Goal: Task Accomplishment & Management: Manage account settings

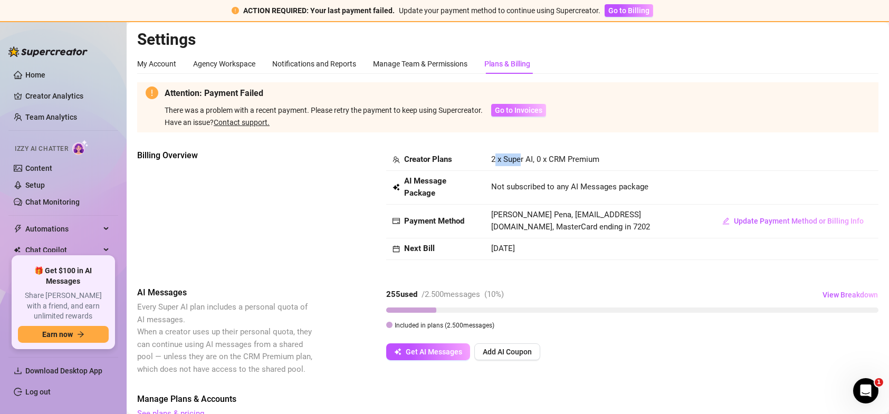
scroll to position [47, 0]
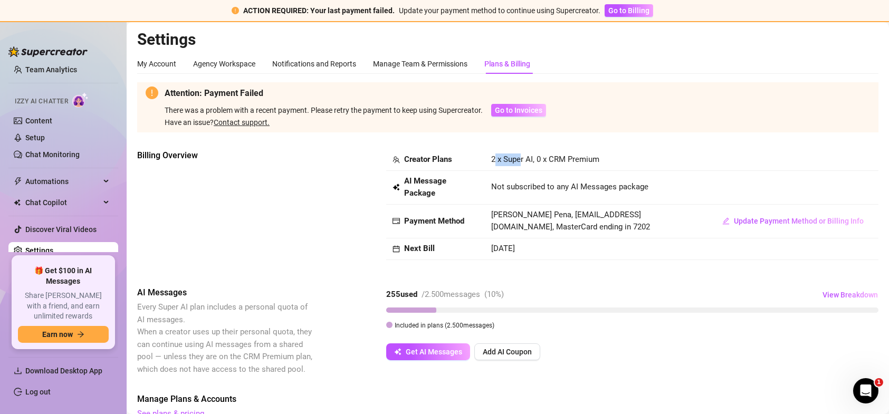
click at [520, 108] on span "Go to Invoices" at bounding box center [518, 110] width 47 height 8
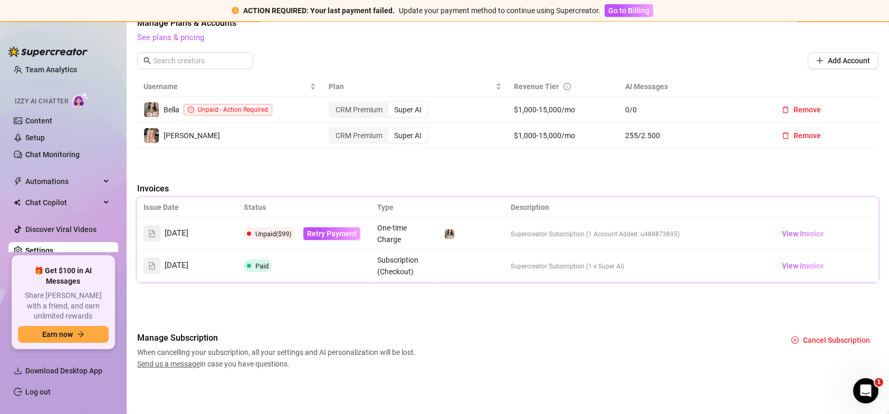
scroll to position [377, 0]
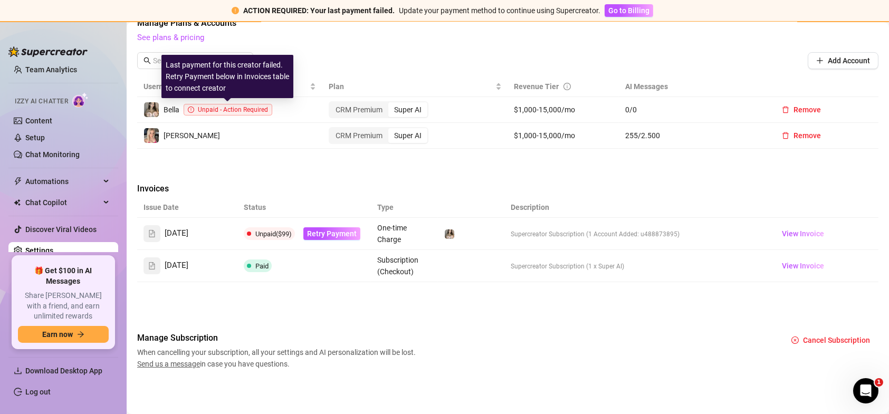
click at [219, 112] on span "Unpaid - Action Required" at bounding box center [233, 109] width 70 height 7
click at [235, 106] on span "Unpaid - Action Required" at bounding box center [228, 110] width 89 height 12
click at [236, 106] on span "Unpaid - Action Required" at bounding box center [228, 110] width 89 height 12
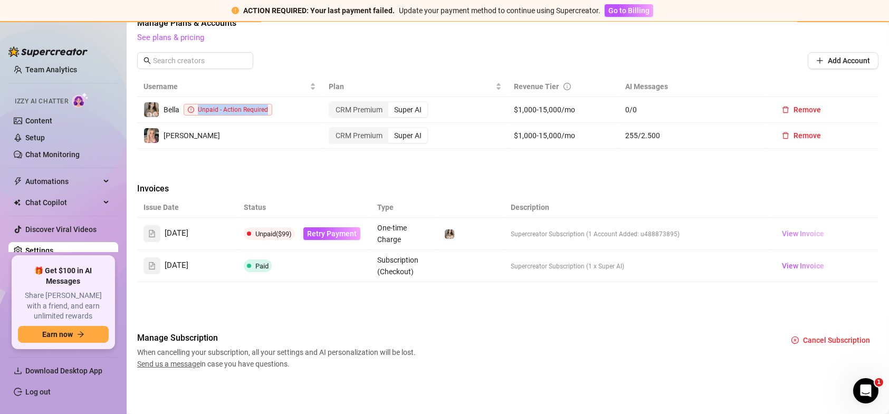
click at [787, 234] on span "View Invoice" at bounding box center [803, 234] width 42 height 12
click at [279, 230] on span "Unpaid ($99)" at bounding box center [273, 234] width 36 height 8
drag, startPoint x: 279, startPoint y: 230, endPoint x: 312, endPoint y: 228, distance: 33.8
click at [285, 230] on span "Unpaid ($99)" at bounding box center [273, 234] width 36 height 8
click at [295, 226] on td "Unpaid ($99) Retry Payment" at bounding box center [303, 234] width 133 height 32
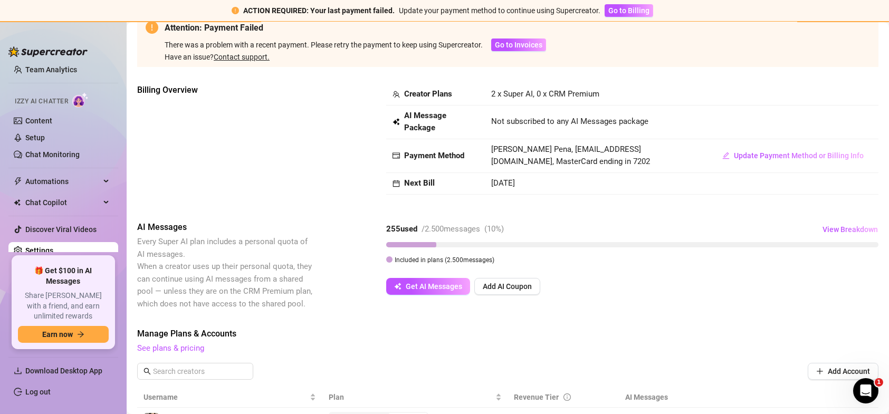
scroll to position [0, 0]
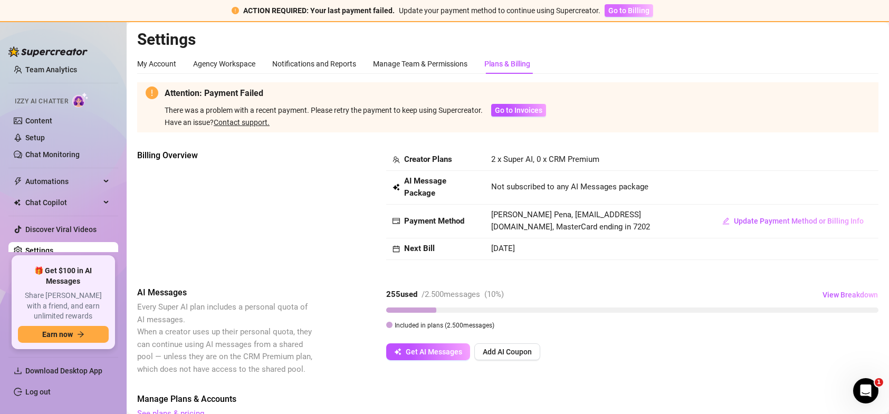
click at [622, 15] on button "Go to Billing" at bounding box center [629, 10] width 49 height 13
click at [625, 8] on span "Go to Billing" at bounding box center [628, 10] width 41 height 8
click at [758, 225] on span "Update Payment Method or Billing Info" at bounding box center [799, 221] width 130 height 8
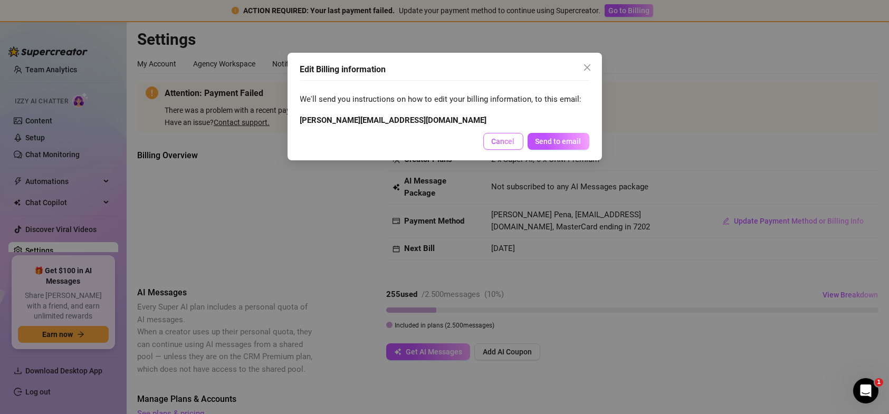
click at [505, 137] on span "Cancel" at bounding box center [503, 141] width 23 height 8
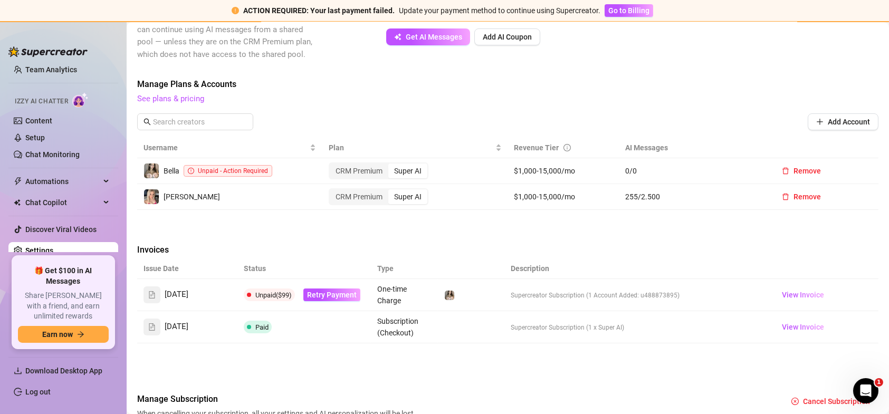
scroll to position [317, 0]
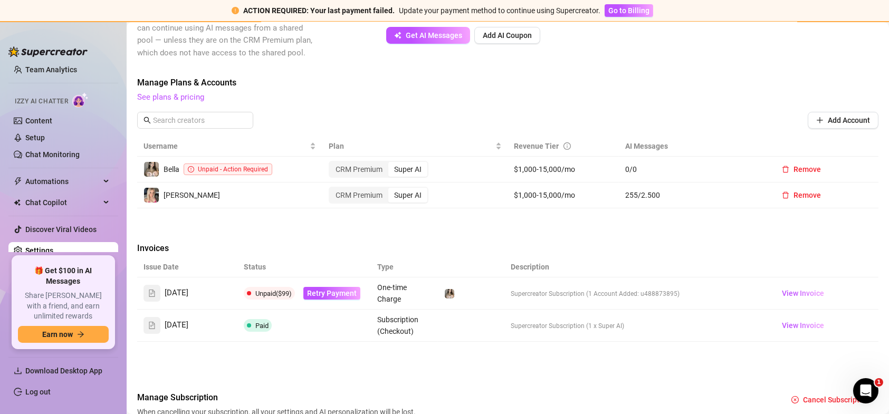
drag, startPoint x: 142, startPoint y: 324, endPoint x: 360, endPoint y: 343, distance: 218.1
click at [143, 324] on td "Sep 28, 2025" at bounding box center [187, 326] width 100 height 32
click at [790, 331] on span "View Invoice" at bounding box center [803, 326] width 42 height 12
click at [778, 291] on link "View Invoice" at bounding box center [803, 293] width 51 height 13
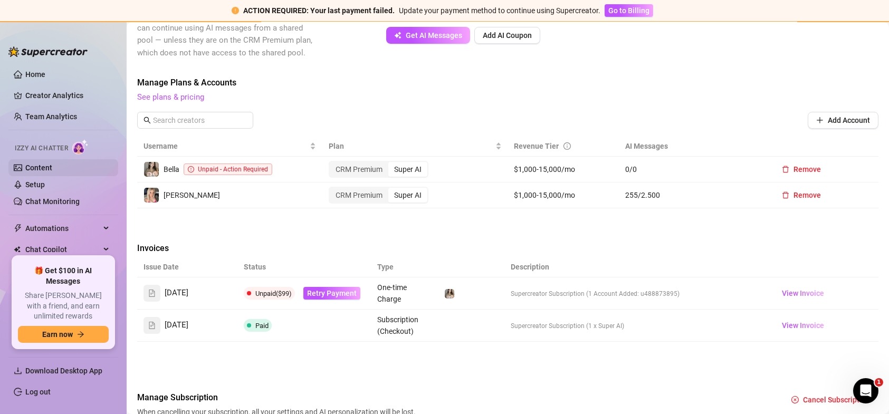
scroll to position [0, 0]
click at [340, 293] on span "Retry Payment" at bounding box center [332, 293] width 50 height 8
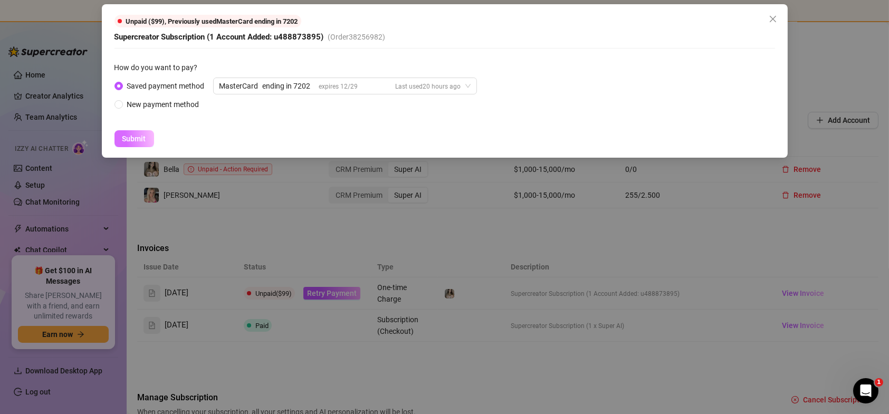
click at [140, 136] on span "Submit" at bounding box center [134, 139] width 24 height 8
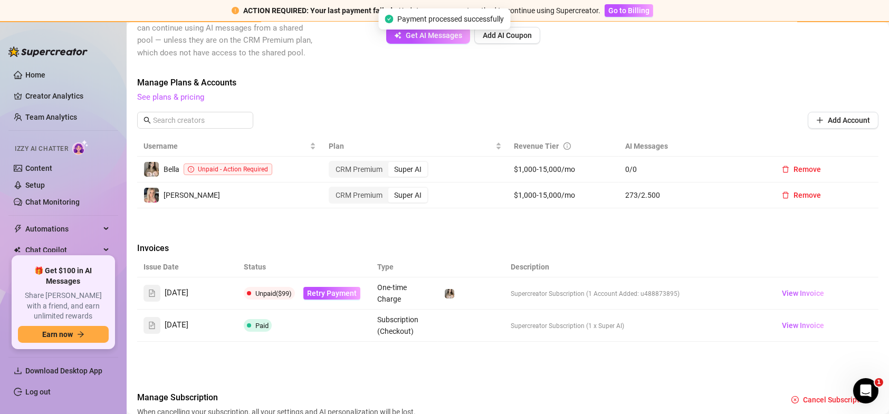
click at [328, 114] on div "Add Account" at bounding box center [507, 120] width 741 height 17
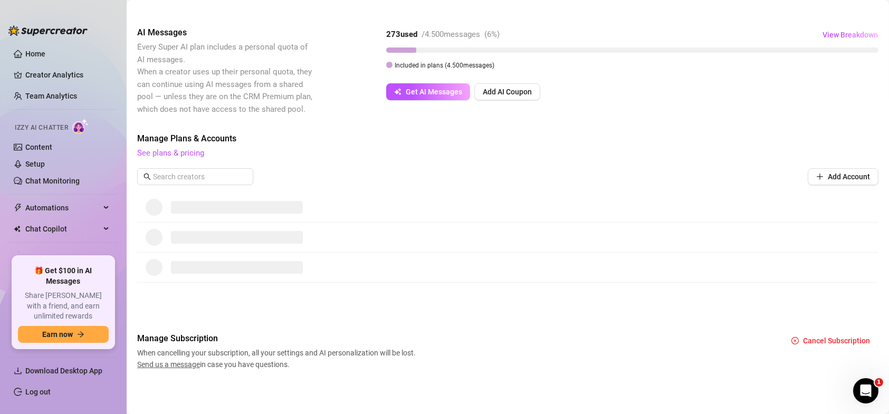
scroll to position [136, 0]
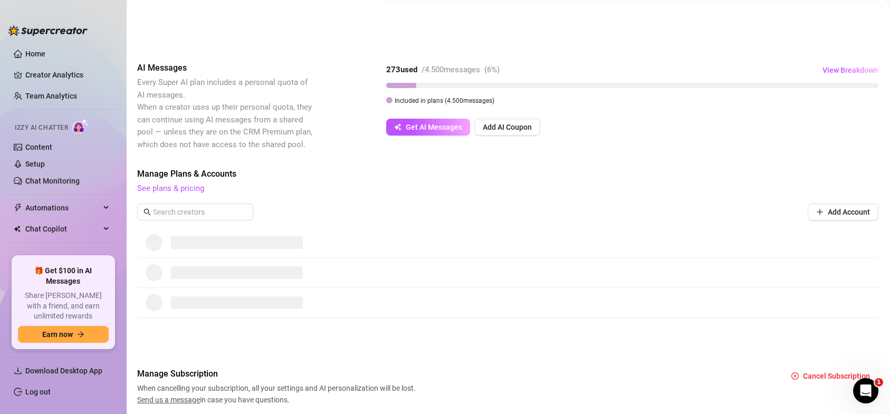
drag, startPoint x: 452, startPoint y: 98, endPoint x: 508, endPoint y: 96, distance: 55.9
click at [508, 96] on div "Included in plans ( 4.500 messages)" at bounding box center [632, 100] width 492 height 12
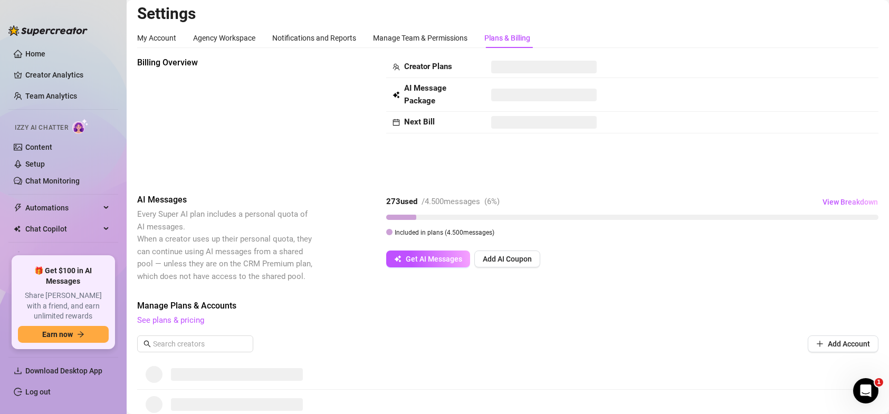
scroll to position [0, 0]
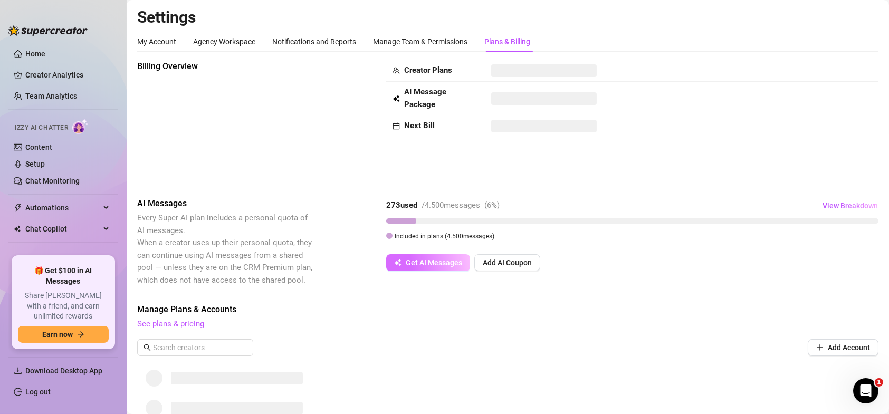
click at [407, 256] on button "Get AI Messages" at bounding box center [428, 262] width 84 height 17
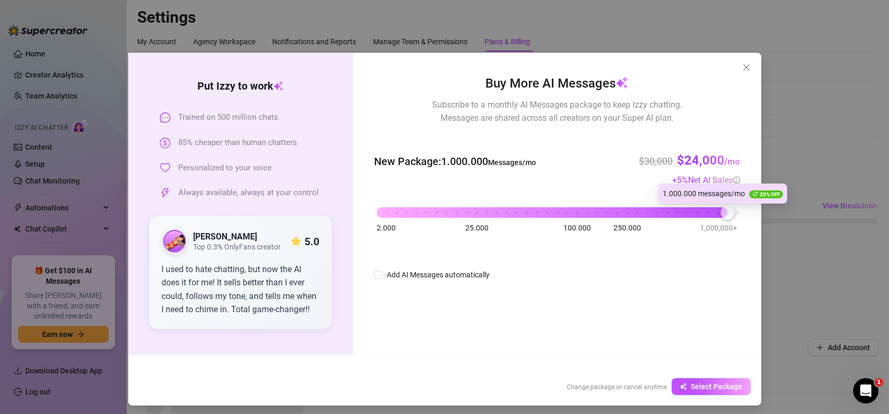
drag, startPoint x: 369, startPoint y: 206, endPoint x: 719, endPoint y: 202, distance: 349.3
click at [719, 202] on body "Home Creator Analytics Team Analytics Izzy AI Chatter Content Setup Chat Monito…" at bounding box center [444, 207] width 889 height 414
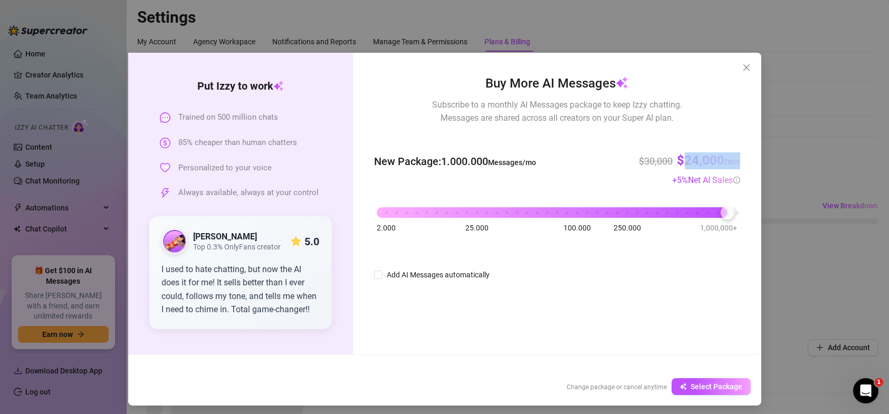
drag, startPoint x: 725, startPoint y: 156, endPoint x: 763, endPoint y: 157, distance: 38.0
click at [763, 157] on div "Put [PERSON_NAME] to work Trained on 500 million chats 85% cheaper than human c…" at bounding box center [444, 207] width 889 height 414
click at [825, 87] on div "Put [PERSON_NAME] to work Trained on 500 million chats 85% cheaper than human c…" at bounding box center [444, 207] width 889 height 414
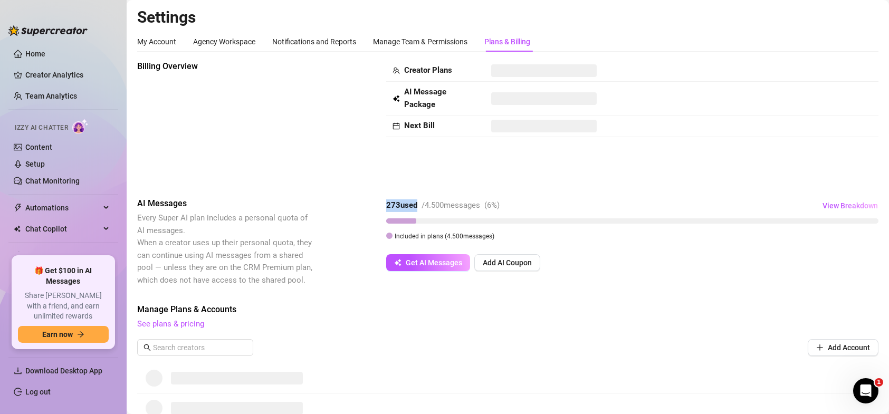
drag, startPoint x: 383, startPoint y: 200, endPoint x: 422, endPoint y: 200, distance: 39.0
click at [422, 200] on div "AI Messages Every Super AI plan includes a personal quota of AI messages. When …" at bounding box center [507, 241] width 741 height 89
